Goal: Task Accomplishment & Management: Manage account settings

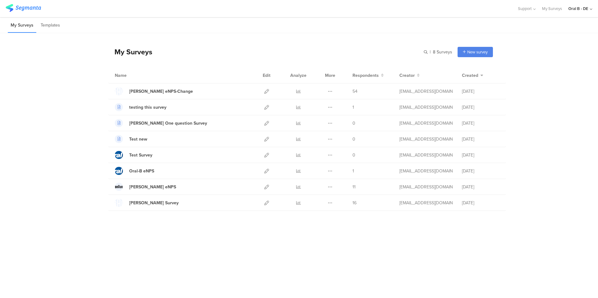
click at [587, 7] on div "Oral B - DE" at bounding box center [578, 9] width 20 height 6
click at [590, 40] on link at bounding box center [588, 40] width 6 height 9
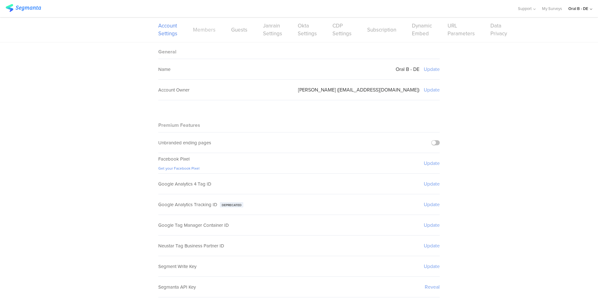
click at [202, 29] on link "Members" at bounding box center [204, 30] width 23 height 8
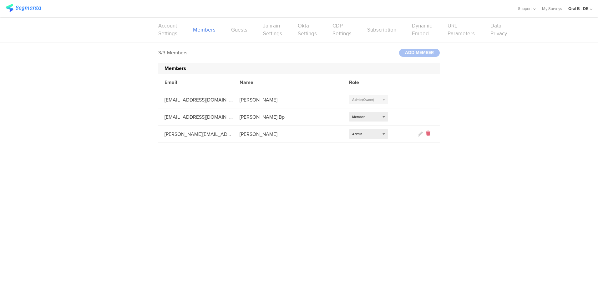
click at [429, 131] on icon at bounding box center [428, 134] width 4 height 7
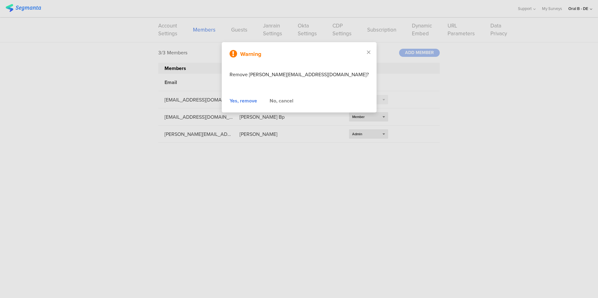
click at [257, 100] on div "Yes, remove" at bounding box center [244, 101] width 28 height 8
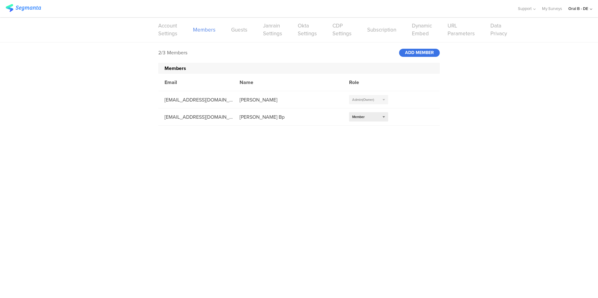
click at [420, 52] on div "ADD MEMBER" at bounding box center [419, 53] width 41 height 8
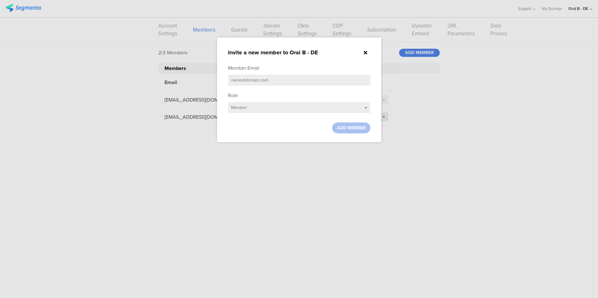
click at [264, 84] on input "text" at bounding box center [299, 80] width 142 height 11
drag, startPoint x: 261, startPoint y: 80, endPoint x: 228, endPoint y: 81, distance: 32.6
click at [228, 81] on input "sa" at bounding box center [299, 80] width 142 height 11
paste input "[DOMAIN_NAME][EMAIL_ADDRESS][DOMAIN_NAME]"
type input "[PERSON_NAME][DOMAIN_NAME][EMAIL_ADDRESS][DOMAIN_NAME]"
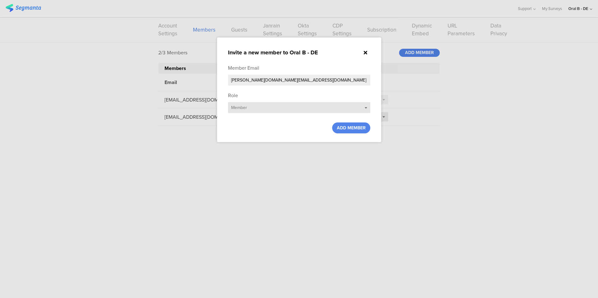
click at [247, 106] on span "Member" at bounding box center [239, 107] width 16 height 7
click at [249, 127] on div "Member" at bounding box center [299, 127] width 142 height 9
drag, startPoint x: 338, startPoint y: 44, endPoint x: 394, endPoint y: 135, distance: 106.4
click at [394, 135] on div "Invite a new member to Oral B - DE Member Email [PERSON_NAME][DOMAIN_NAME][EMAI…" at bounding box center [299, 149] width 598 height 298
drag, startPoint x: 394, startPoint y: 135, endPoint x: 425, endPoint y: 147, distance: 33.1
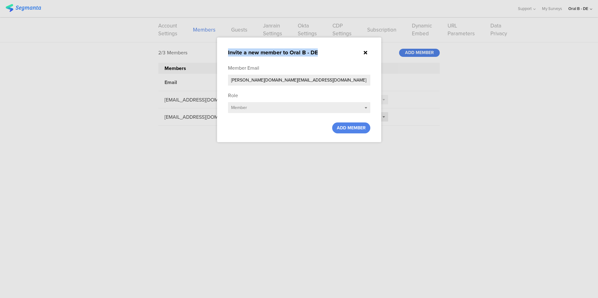
click at [426, 147] on div at bounding box center [299, 149] width 598 height 298
click at [350, 125] on span "ADD MEMBER" at bounding box center [351, 128] width 29 height 7
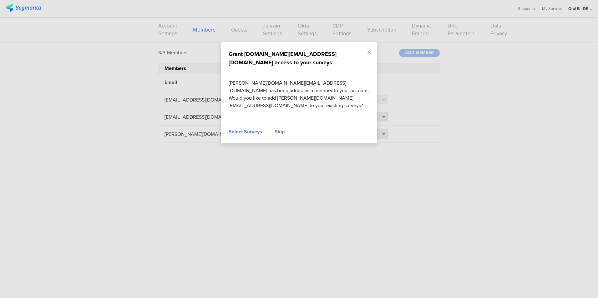
click at [252, 128] on div "Select Surveys" at bounding box center [245, 132] width 33 height 8
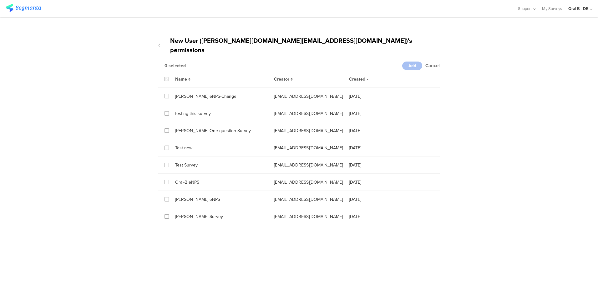
click at [166, 77] on icon at bounding box center [166, 79] width 3 height 4
click at [0, 0] on input "checkbox" at bounding box center [0, 0] width 0 height 0
click at [166, 77] on icon at bounding box center [166, 79] width 3 height 4
click at [0, 0] on input "checkbox" at bounding box center [0, 0] width 0 height 0
click at [166, 77] on icon at bounding box center [166, 79] width 3 height 4
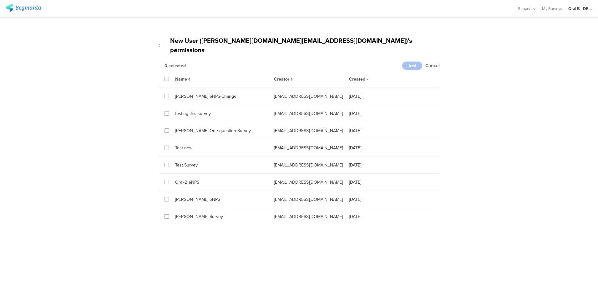
click at [0, 0] on input "checkbox" at bounding box center [0, 0] width 0 height 0
click at [411, 63] on span "Add" at bounding box center [413, 66] width 8 height 6
